Goal: Information Seeking & Learning: Learn about a topic

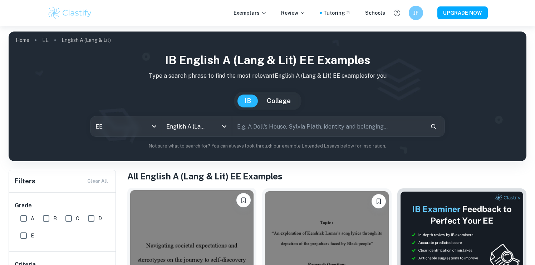
scroll to position [141, 0]
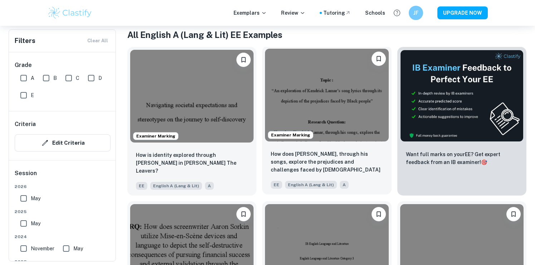
click at [330, 121] on img at bounding box center [326, 95] width 123 height 93
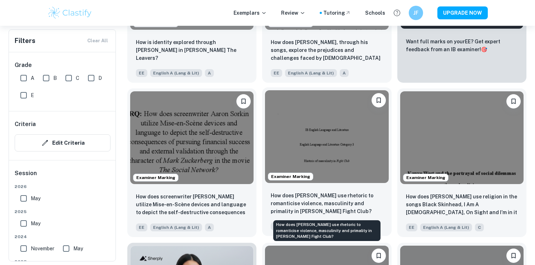
scroll to position [258, 0]
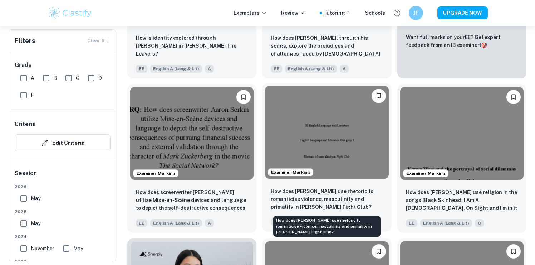
click at [335, 204] on p "How does [PERSON_NAME] use rhetoric to romanticise violence, masculinity and pr…" at bounding box center [327, 199] width 112 height 24
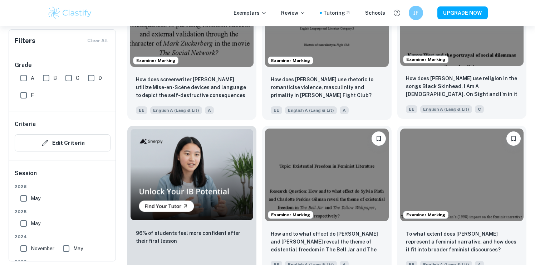
scroll to position [306, 0]
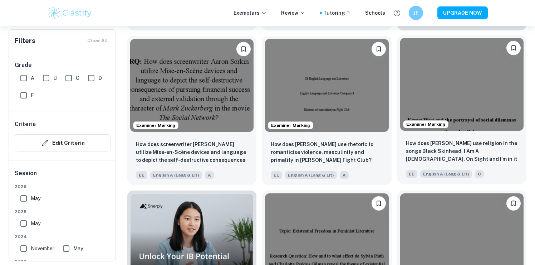
click at [439, 127] on span "Examiner Marking" at bounding box center [426, 124] width 45 height 6
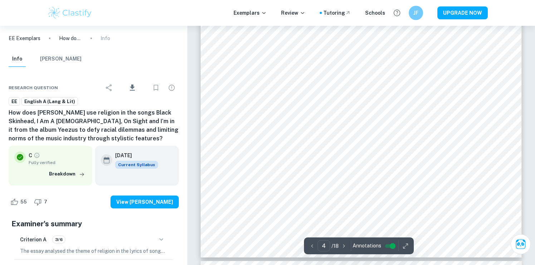
scroll to position [1737, 0]
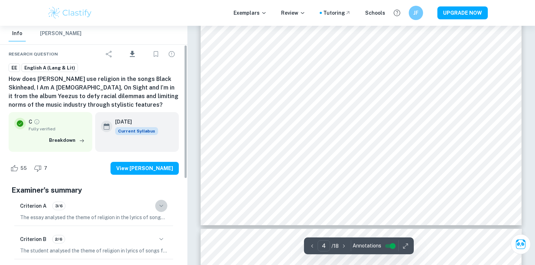
click at [162, 209] on icon "button" at bounding box center [161, 205] width 9 height 9
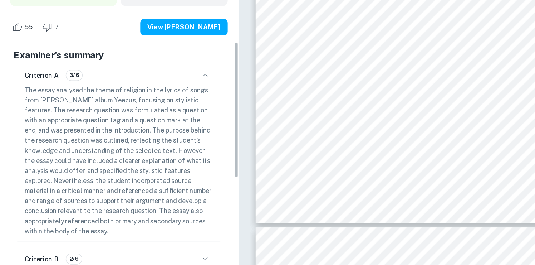
scroll to position [130, 0]
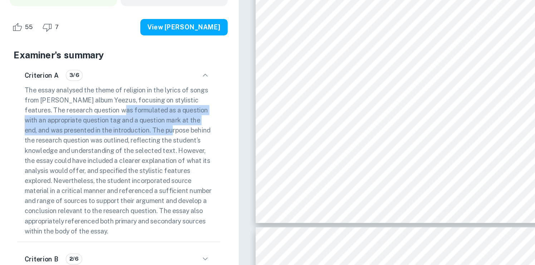
drag, startPoint x: 78, startPoint y: 138, endPoint x: 116, endPoint y: 154, distance: 41.5
click at [117, 154] on p "The essay analysed the theme of religion in the lyrics of songs from Kanye West…" at bounding box center [93, 176] width 147 height 118
click at [116, 154] on p "The essay analysed the theme of religion in the lyrics of songs from Kanye West…" at bounding box center [93, 176] width 147 height 118
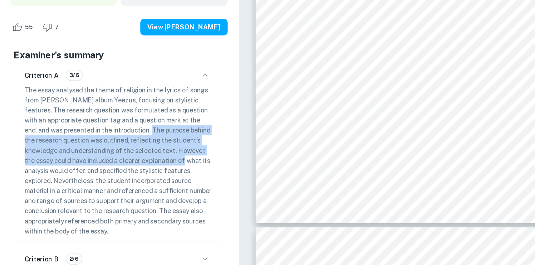
drag, startPoint x: 104, startPoint y: 154, endPoint x: 146, endPoint y: 174, distance: 46.7
click at [146, 174] on p "The essay analysed the theme of religion in the lyrics of songs from Kanye West…" at bounding box center [93, 176] width 147 height 118
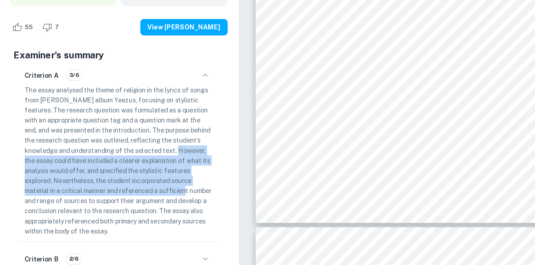
drag, startPoint x: 143, startPoint y: 170, endPoint x: 148, endPoint y: 197, distance: 27.9
click at [148, 197] on p "The essay analysed the theme of religion in the lyrics of songs from Kanye West…" at bounding box center [93, 176] width 147 height 118
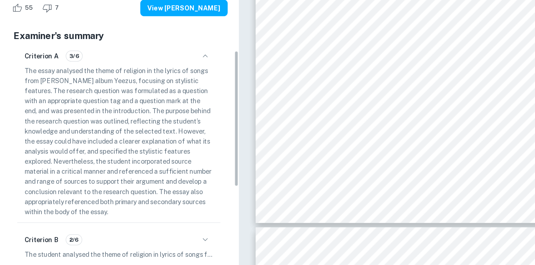
click at [148, 197] on p "The essay analysed the theme of religion in the lyrics of songs from Kanye West…" at bounding box center [93, 161] width 147 height 118
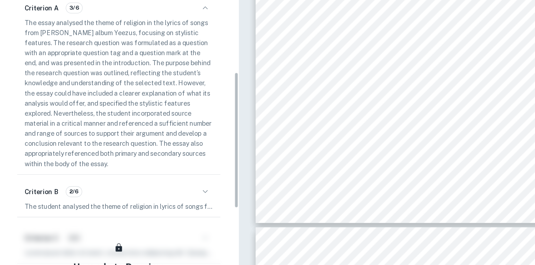
scroll to position [184, 0]
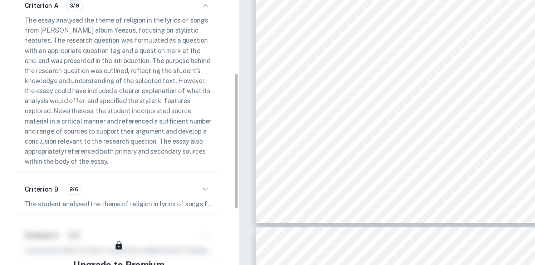
click at [148, 197] on div "Criterion B 2/6" at bounding box center [93, 199] width 147 height 12
click at [161, 196] on icon "button" at bounding box center [161, 199] width 9 height 9
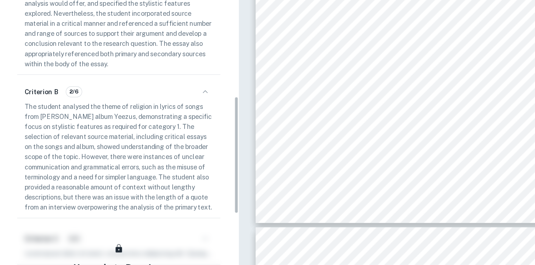
scroll to position [262, 0]
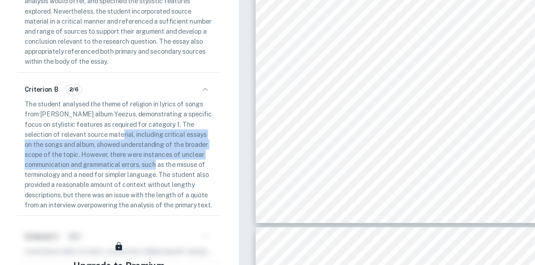
drag, startPoint x: 98, startPoint y: 159, endPoint x: 125, endPoint y: 176, distance: 31.7
click at [125, 176] on p "The student analysed the theme of religion in lyrics of songs from Kanye West's…" at bounding box center [93, 171] width 147 height 87
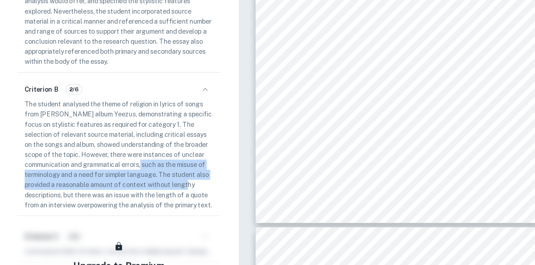
drag, startPoint x: 114, startPoint y: 179, endPoint x: 148, endPoint y: 196, distance: 38.7
click at [148, 196] on p "The student analysed the theme of religion in lyrics of songs from Kanye West's…" at bounding box center [93, 171] width 147 height 87
drag, startPoint x: 152, startPoint y: 196, endPoint x: 125, endPoint y: 182, distance: 30.7
click at [125, 182] on p "The student analysed the theme of religion in lyrics of songs from Kanye West's…" at bounding box center [93, 171] width 147 height 87
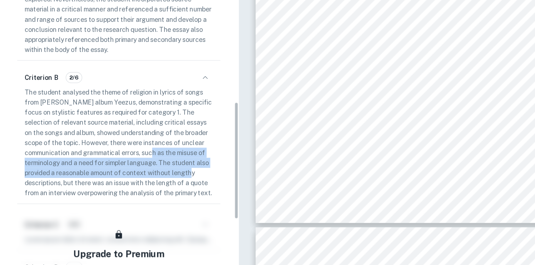
scroll to position [273, 0]
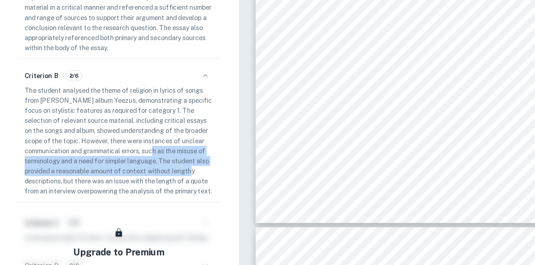
click at [125, 182] on p "The student analysed the theme of religion in lyrics of songs from Kanye West's…" at bounding box center [93, 161] width 147 height 87
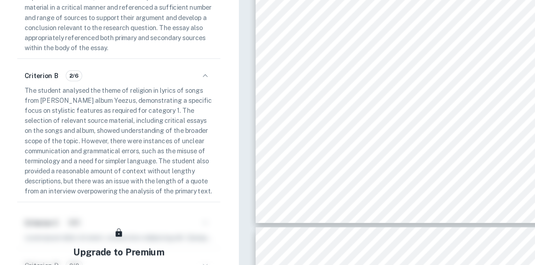
click at [129, 194] on p "The student analysed the theme of religion in lyrics of songs from Kanye West's…" at bounding box center [93, 161] width 147 height 87
click at [128, 198] on p "The student analysed the theme of religion in lyrics of songs from Kanye West's…" at bounding box center [93, 161] width 147 height 87
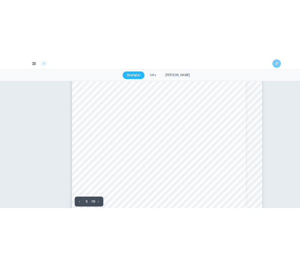
scroll to position [1799, 0]
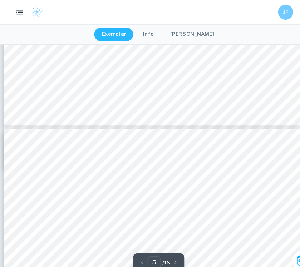
type input "4"
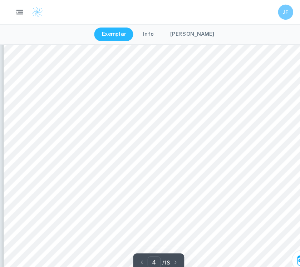
scroll to position [1325, 0]
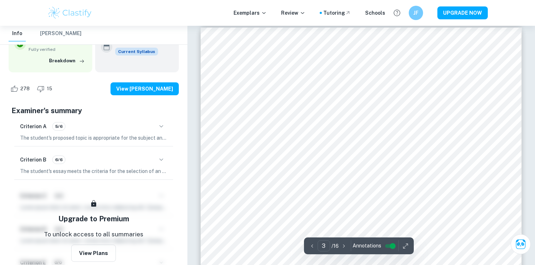
scroll to position [950, 0]
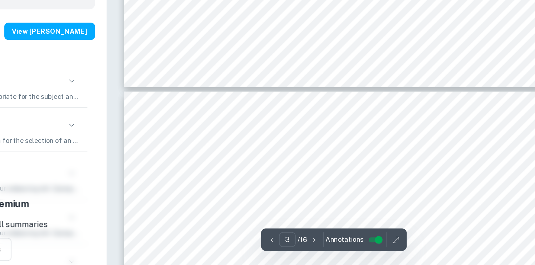
type input "4"
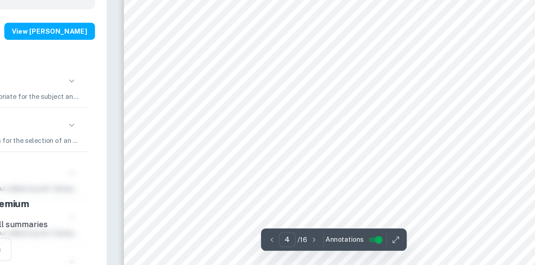
scroll to position [1496, 0]
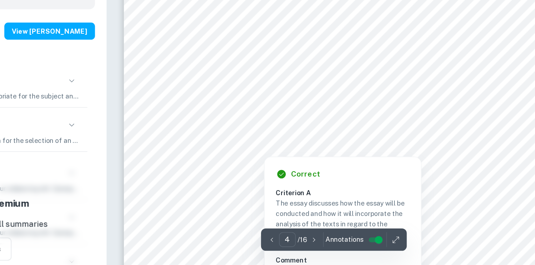
click at [411, 138] on div at bounding box center [360, 145] width 245 height 15
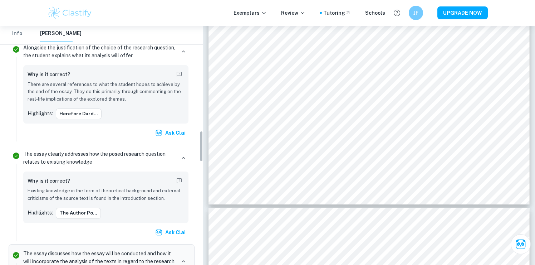
scroll to position [645, 0]
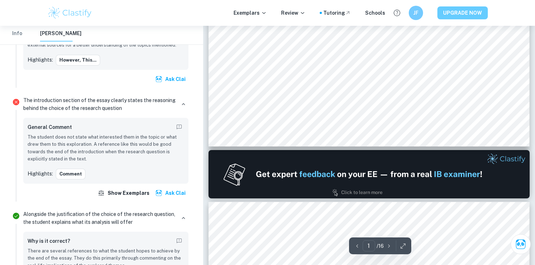
type input "2"
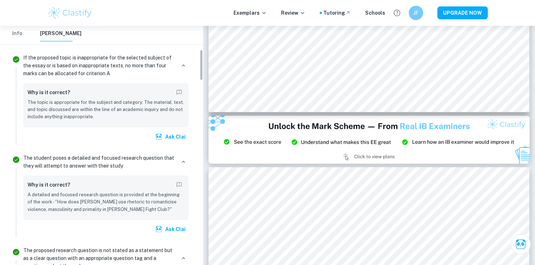
scroll to position [189, 0]
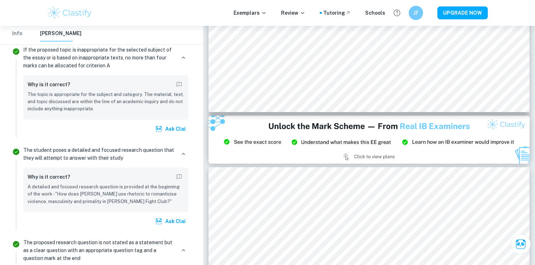
click at [118, 161] on p "The student poses a detailed and focused research question that they will attem…" at bounding box center [99, 154] width 152 height 16
click at [118, 157] on p "The student poses a detailed and focused research question that they will attem…" at bounding box center [99, 154] width 152 height 16
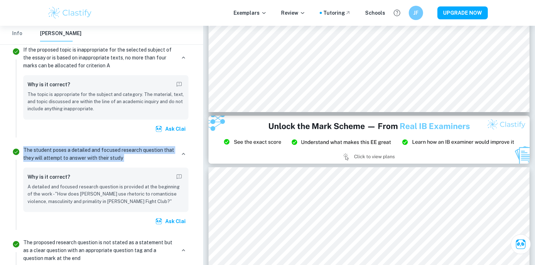
click at [118, 157] on p "The student poses a detailed and focused research question that they will attem…" at bounding box center [99, 154] width 152 height 16
click at [115, 153] on p "The student poses a detailed and focused research question that they will attem…" at bounding box center [99, 154] width 152 height 16
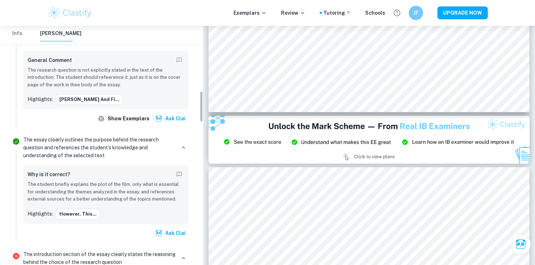
scroll to position [497, 0]
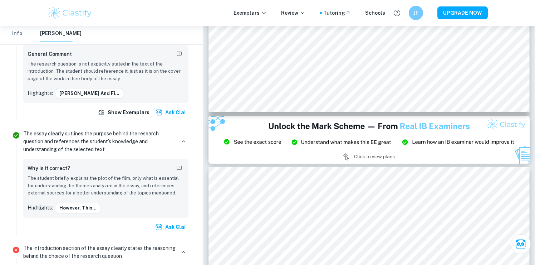
click at [126, 196] on p "The student briefly explains the plot of the film, only what is essential for u…" at bounding box center [106, 186] width 157 height 22
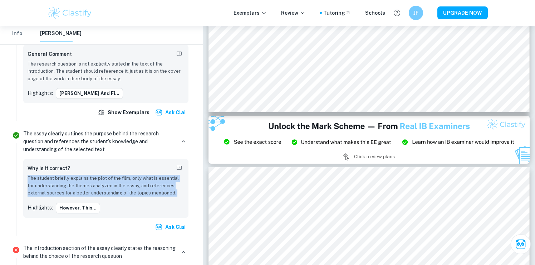
click at [126, 196] on p "The student briefly explains the plot of the film, only what is essential for u…" at bounding box center [106, 186] width 157 height 22
click at [132, 196] on p "The student briefly explains the plot of the film, only what is essential for u…" at bounding box center [106, 186] width 157 height 22
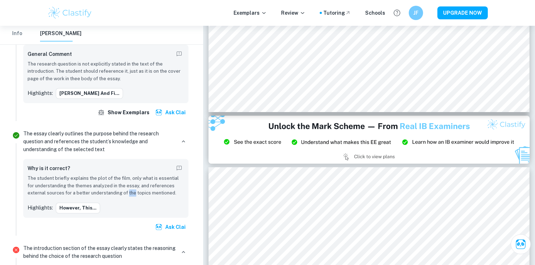
click at [132, 196] on p "The student briefly explains the plot of the film, only what is essential for u…" at bounding box center [106, 186] width 157 height 22
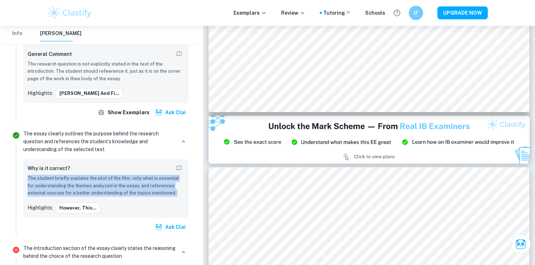
click at [132, 196] on p "The student briefly explains the plot of the film, only what is essential for u…" at bounding box center [106, 186] width 157 height 22
click at [140, 196] on p "The student briefly explains the plot of the film, only what is essential for u…" at bounding box center [106, 186] width 157 height 22
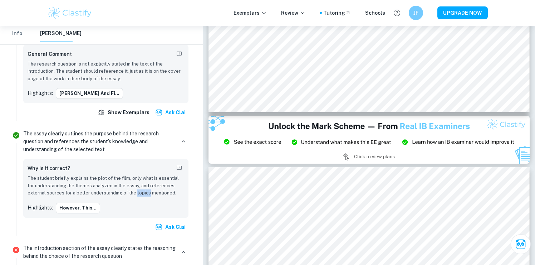
click at [140, 196] on p "The student briefly explains the plot of the film, only what is essential for u…" at bounding box center [106, 186] width 157 height 22
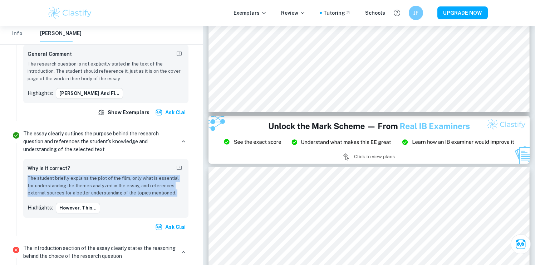
click at [140, 196] on p "The student briefly explains the plot of the film, only what is essential for u…" at bounding box center [106, 186] width 157 height 22
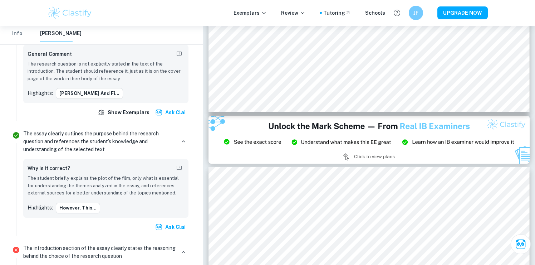
click at [129, 196] on p "The student briefly explains the plot of the film, only what is essential for u…" at bounding box center [106, 186] width 157 height 22
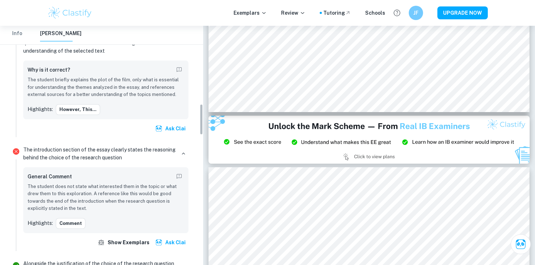
scroll to position [596, 0]
